Goal: Task Accomplishment & Management: Manage account settings

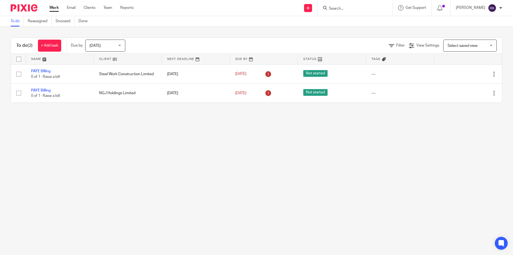
click at [340, 9] on input "Search" at bounding box center [353, 8] width 48 height 5
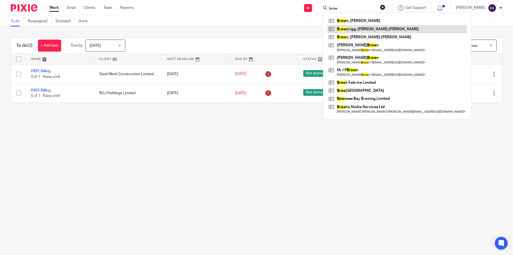
type input "brow"
click at [360, 30] on link at bounding box center [398, 29] width 140 height 8
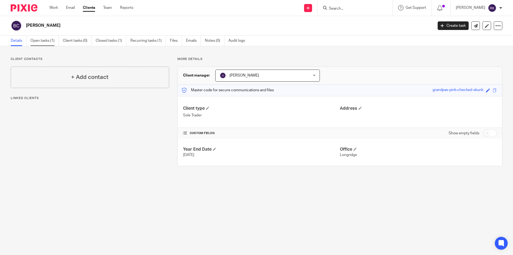
click at [37, 42] on link "Open tasks (1)" at bounding box center [44, 41] width 28 height 10
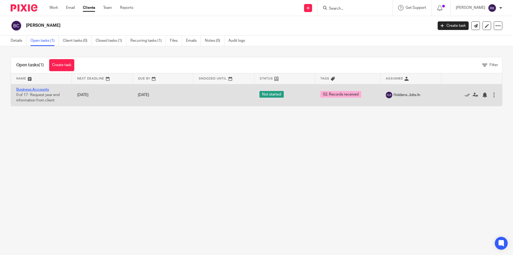
click at [45, 89] on link "Business Accounts" at bounding box center [32, 90] width 33 height 4
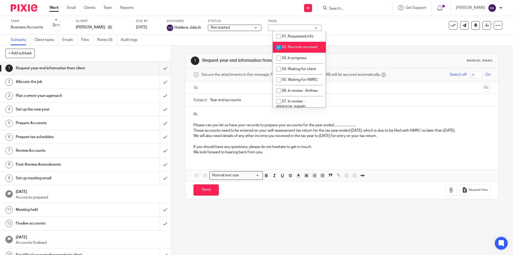
click at [303, 47] on span "02. Records received" at bounding box center [300, 47] width 36 height 4
checkbox input "false"
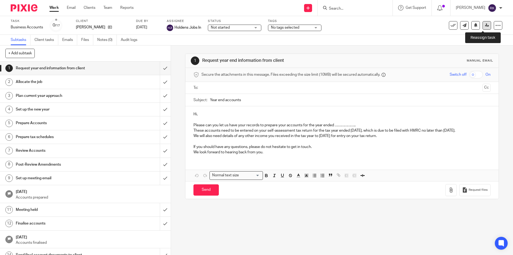
click at [485, 26] on icon at bounding box center [487, 25] width 4 height 4
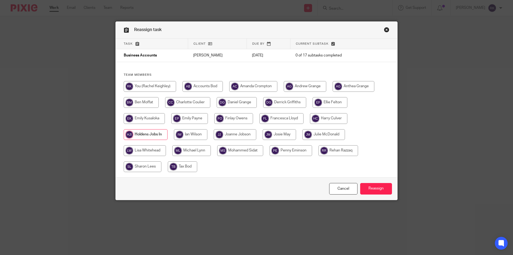
click at [150, 87] on input "radio" at bounding box center [150, 86] width 52 height 11
radio input "true"
click at [366, 186] on input "Reassign" at bounding box center [377, 189] width 32 height 12
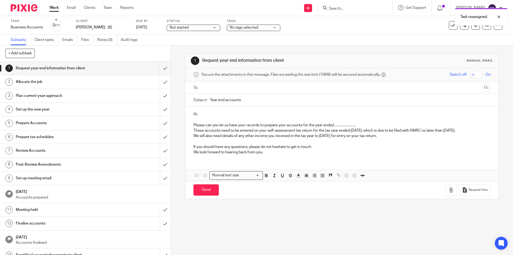
click at [208, 28] on span "Not started" at bounding box center [190, 28] width 40 height 6
click at [200, 47] on li "In progress" at bounding box center [197, 47] width 53 height 11
click at [257, 28] on span "No tags selected" at bounding box center [244, 28] width 28 height 4
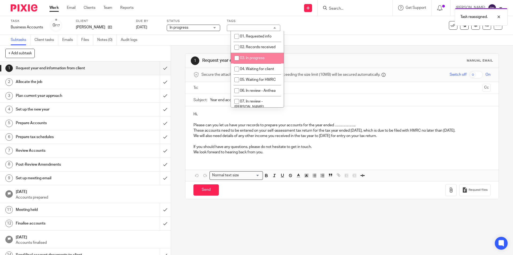
click at [253, 58] on span "03. In progress" at bounding box center [252, 58] width 25 height 4
checkbox input "true"
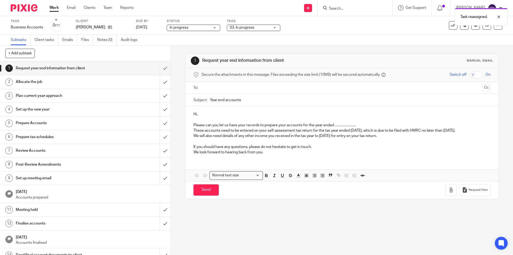
click at [302, 29] on div "Task Business Accounts Save Business Accounts 0 /17 Client Brownrigg, Deborah C…" at bounding box center [216, 25] width 410 height 13
